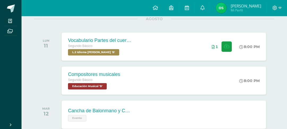
scroll to position [73, 0]
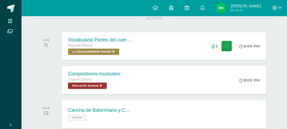
click at [275, 2] on div at bounding box center [277, 8] width 20 height 16
click at [274, 8] on icon at bounding box center [274, 8] width 5 height 5
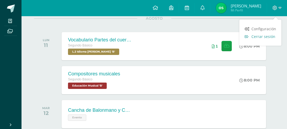
click at [265, 38] on span "Cerrar sesión" at bounding box center [263, 36] width 24 height 5
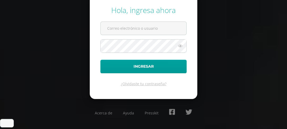
scroll to position [31, 0]
click at [177, 27] on input "[EMAIL_ADDRESS][DOMAIN_NAME]" at bounding box center [144, 28] width 86 height 13
type input "[EMAIL_ADDRESS][DOMAIN_NAME]"
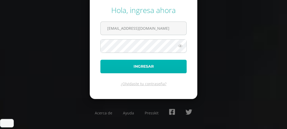
click at [149, 73] on button "Ingresar" at bounding box center [143, 67] width 86 height 14
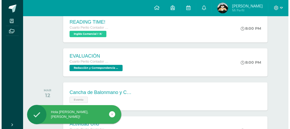
scroll to position [140, 0]
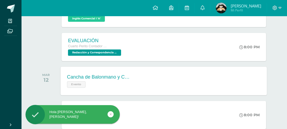
click at [130, 88] on div "Evento" at bounding box center [99, 84] width 64 height 8
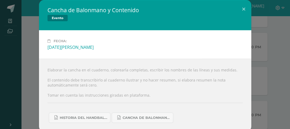
scroll to position [26, 0]
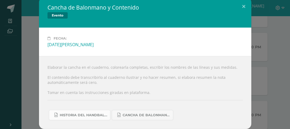
click at [88, 113] on span "Historia del handball.docx" at bounding box center [84, 115] width 48 height 4
click at [148, 106] on div "Historia del handball.docx Cancha de Balonmano.docx" at bounding box center [144, 113] width 195 height 15
click at [150, 118] on div "Elaborar la cancha en el cuaderno, colorearla completas, escribir los nombres d…" at bounding box center [145, 92] width 212 height 73
click at [151, 117] on link "Cancha de Balonmano.docx" at bounding box center [143, 115] width 62 height 10
